Goal: Navigation & Orientation: Go to known website

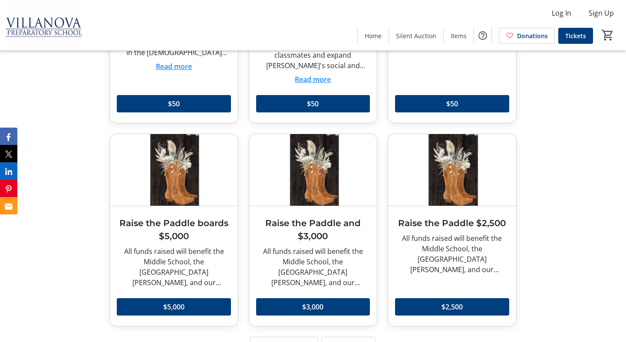
scroll to position [1666, 0]
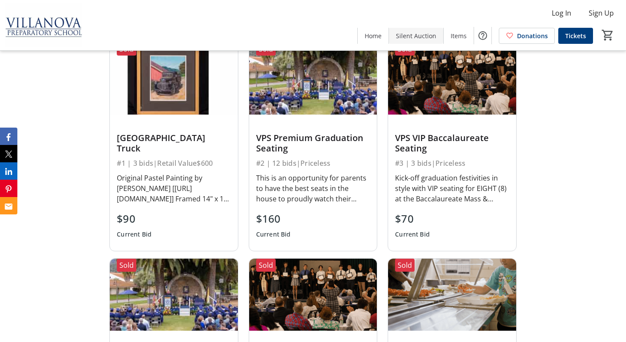
click at [423, 35] on span "Silent Auction" at bounding box center [416, 35] width 40 height 9
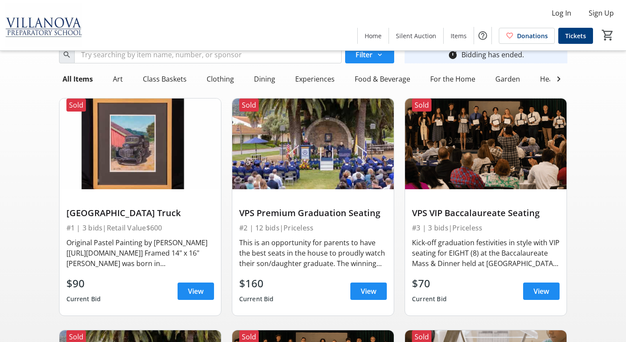
scroll to position [27, 0]
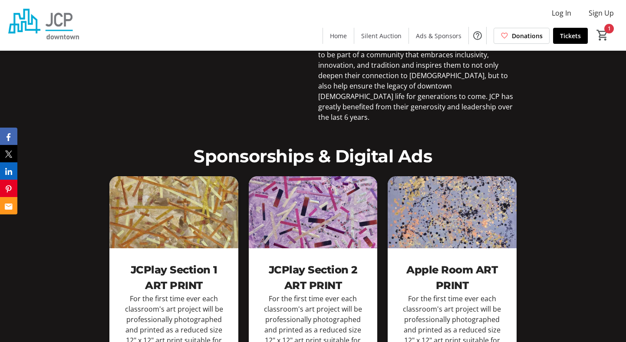
scroll to position [1773, 0]
